Goal: Information Seeking & Learning: Learn about a topic

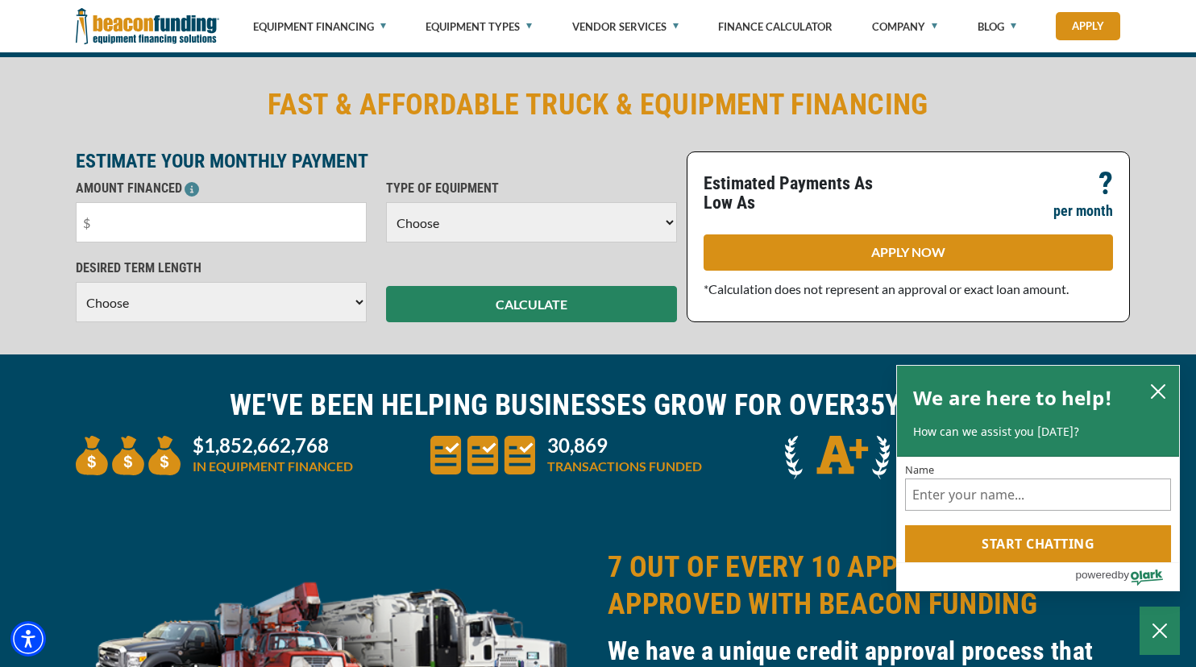
scroll to position [305, 0]
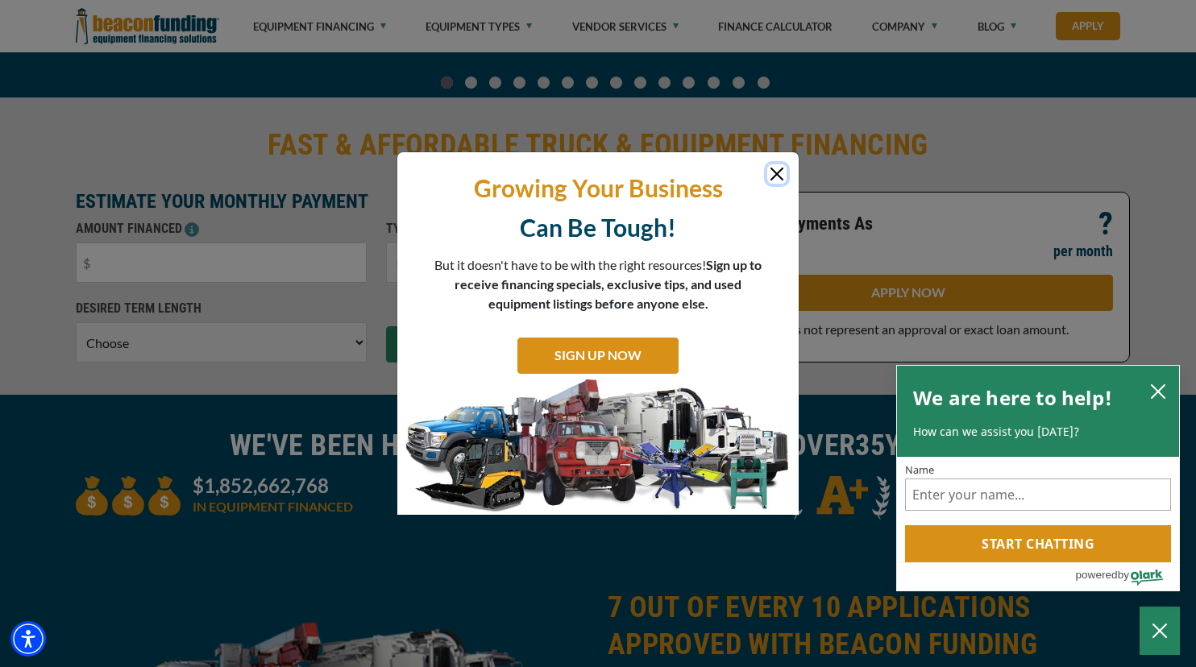
click at [774, 171] on button "Close" at bounding box center [776, 173] width 19 height 19
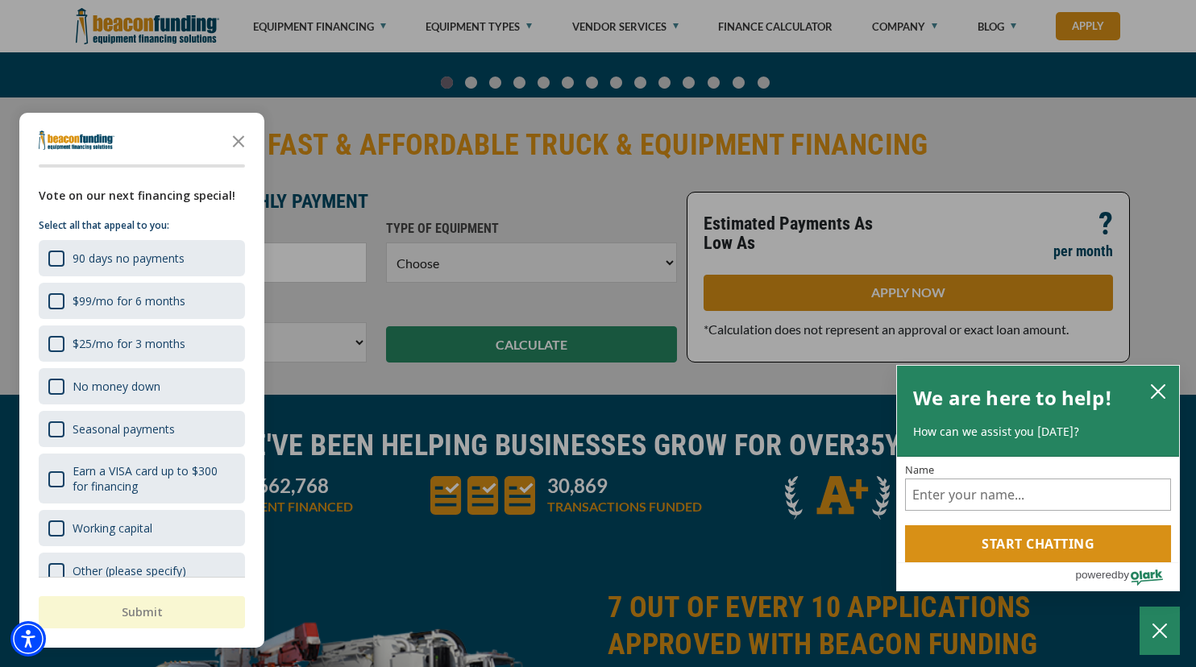
click at [908, 23] on div at bounding box center [598, 333] width 1196 height 667
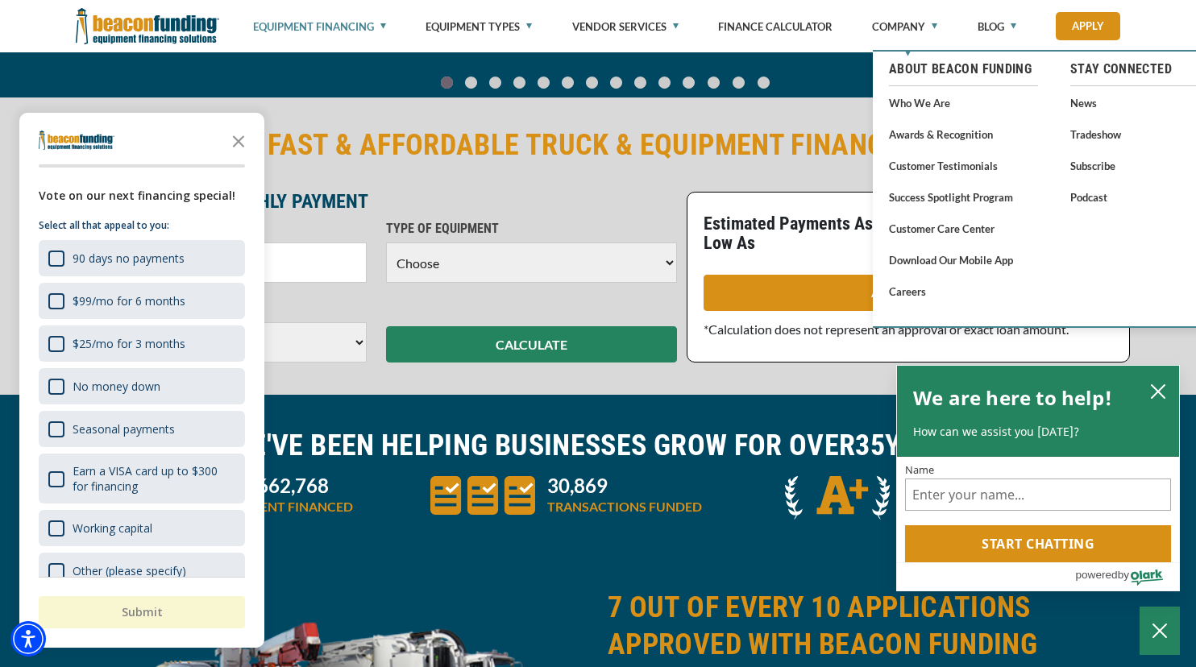
click at [345, 23] on link "Equipment Financing" at bounding box center [319, 26] width 133 height 53
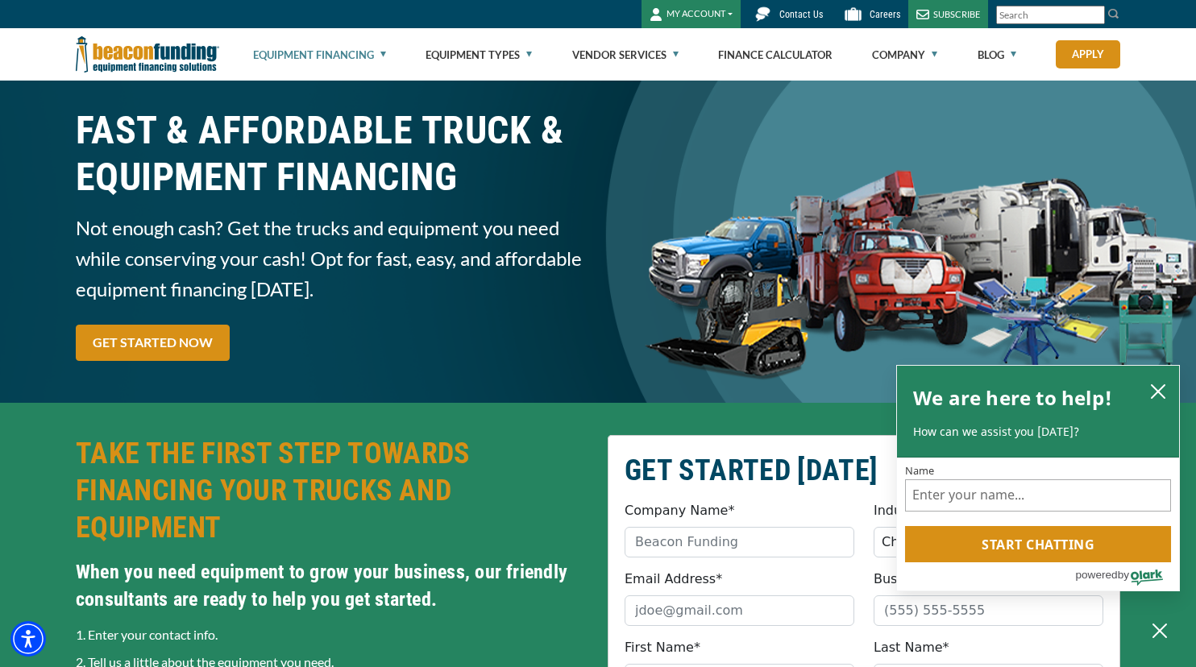
click at [708, 17] on button "MY ACCOUNT" at bounding box center [690, 14] width 99 height 28
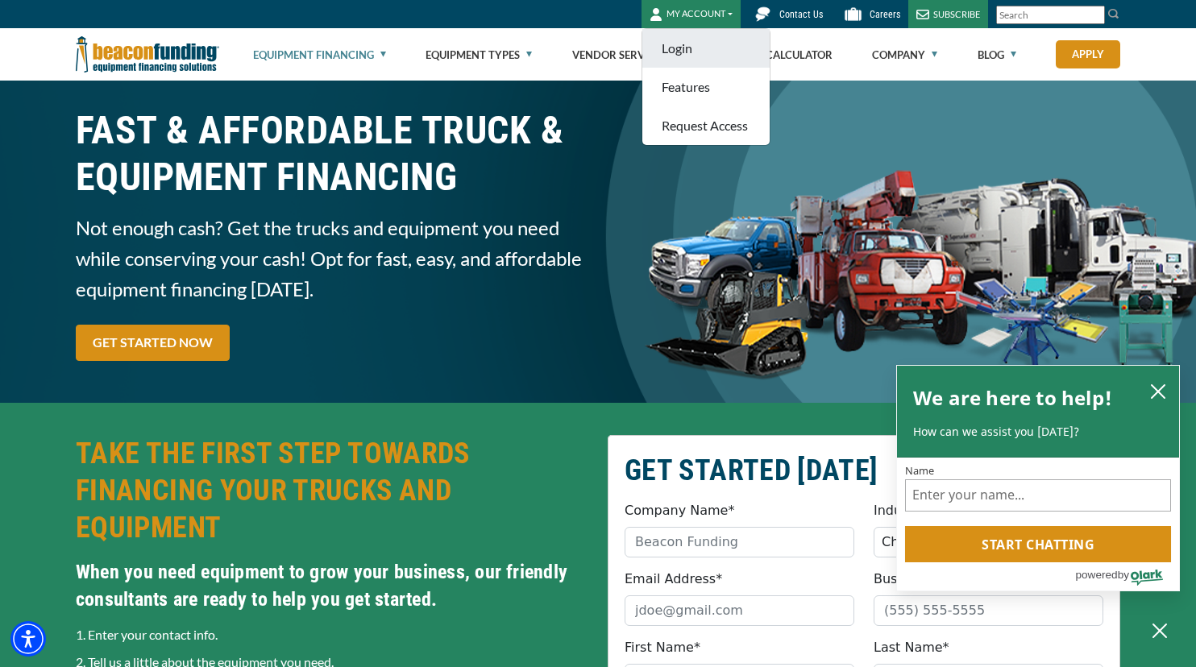
click at [683, 44] on link "Login" at bounding box center [705, 48] width 127 height 39
